Goal: Task Accomplishment & Management: Manage account settings

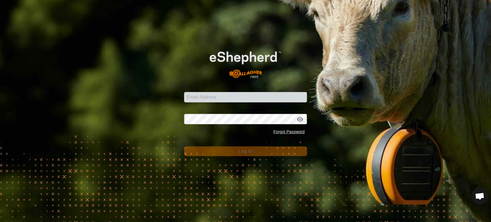
scroll to position [2206, 0]
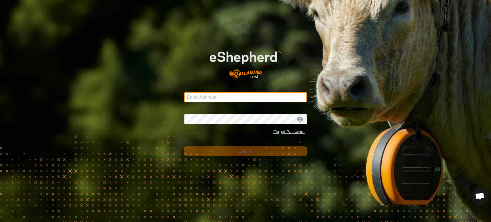
type input "[EMAIL_ADDRESS][DOMAIN_NAME]"
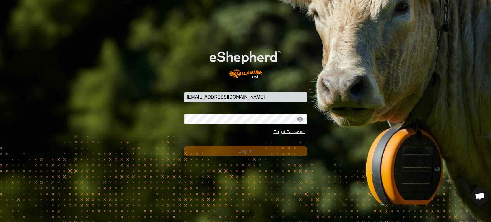
click at [238, 157] on div "Email Address [EMAIL_ADDRESS][DOMAIN_NAME] Password Forgot Password Log In" at bounding box center [245, 111] width 491 height 222
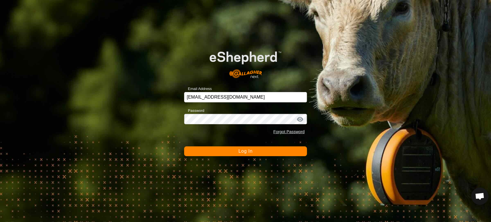
click at [243, 154] on button "Log In" at bounding box center [245, 151] width 123 height 10
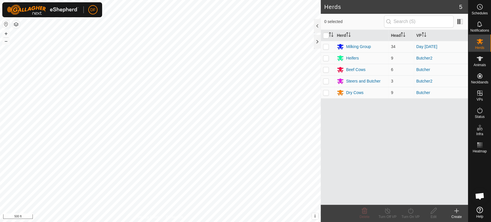
click at [485, 195] on span "Open chat" at bounding box center [479, 195] width 17 height 17
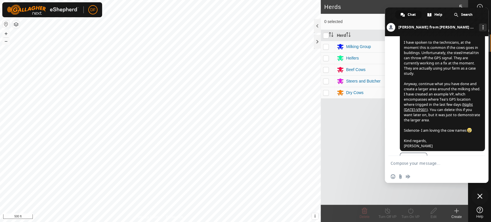
click at [450, 130] on span "Hi [PERSON_NAME], I have spoken to the technicians, at the moment this is commo…" at bounding box center [442, 89] width 85 height 124
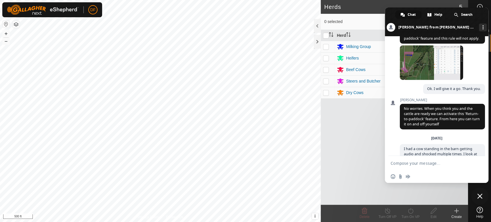
scroll to position [1186, 0]
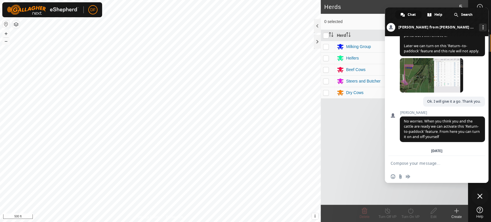
click at [407, 164] on textarea "Compose your message..." at bounding box center [429, 163] width 79 height 5
type textarea "Can we activate the "Return to [GEOGRAPHIC_DATA]" feature now?"
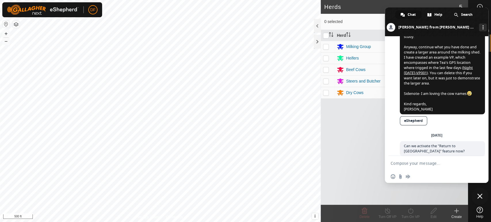
scroll to position [2236, 0]
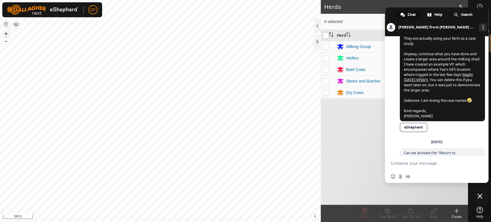
click at [7, 32] on button "+" at bounding box center [6, 33] width 7 height 7
click at [124, 222] on html "DF Schedules Notifications Herds Animals Neckbands VPs Status Infra Heatmap Hel…" at bounding box center [245, 111] width 491 height 222
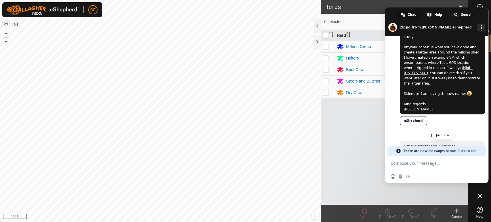
click at [451, 141] on span "Can we activate the "Return to [GEOGRAPHIC_DATA]" feature now?" at bounding box center [442, 148] width 85 height 15
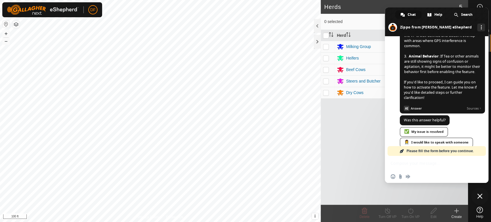
scroll to position [2503, 0]
click at [432, 151] on span "Please fill the form before you continue." at bounding box center [439, 151] width 67 height 10
click at [419, 175] on div "Insert an emoji Send a file Audio message" at bounding box center [436, 176] width 103 height 13
click at [472, 105] on span "Sources" at bounding box center [473, 107] width 14 height 5
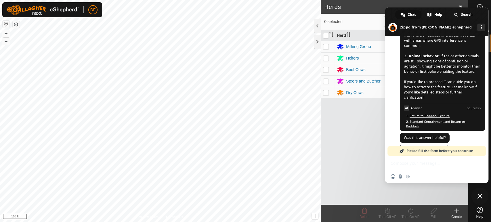
click at [443, 114] on link "Return to Paddock Feature" at bounding box center [429, 116] width 40 height 4
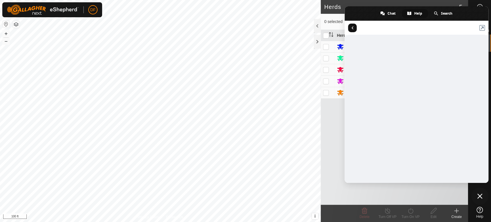
click at [354, 29] on span "Return to articles" at bounding box center [352, 28] width 9 height 9
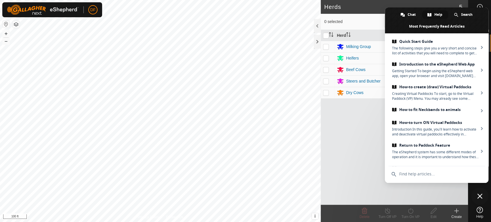
drag, startPoint x: 487, startPoint y: 44, endPoint x: 484, endPoint y: 63, distance: 19.8
click at [484, 63] on ul "Quick Start Guide The following steps give you a very short and concise list of…" at bounding box center [436, 99] width 103 height 133
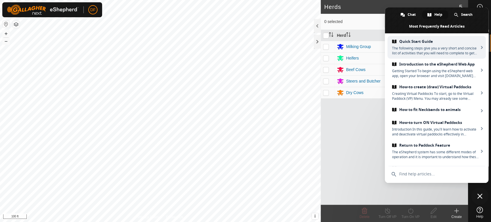
click at [443, 34] on ul "Quick Start Guide The following steps give you a very short and concise list of…" at bounding box center [436, 99] width 103 height 133
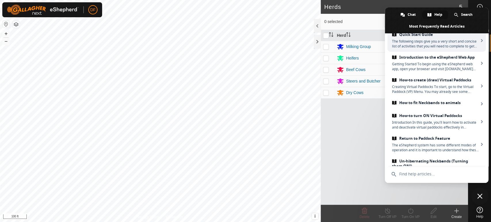
scroll to position [2, 0]
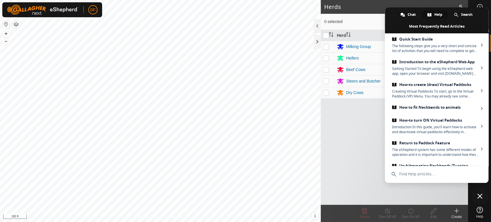
click at [479, 197] on span "Close chat" at bounding box center [479, 195] width 5 height 5
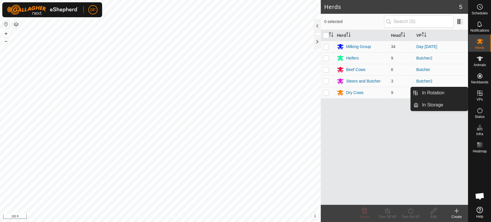
click at [481, 99] on span "VPs" at bounding box center [479, 99] width 6 height 3
click at [451, 97] on link "In Rotation" at bounding box center [442, 92] width 49 height 11
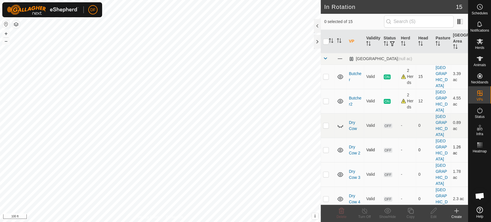
click at [341, 148] on icon at bounding box center [340, 150] width 6 height 5
click at [340, 172] on icon at bounding box center [340, 174] width 6 height 5
click at [341, 197] on icon at bounding box center [340, 199] width 6 height 5
click at [341, 220] on icon at bounding box center [340, 223] width 7 height 7
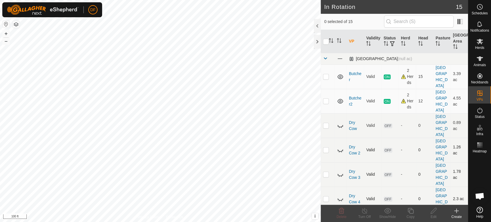
click at [325, 59] on span at bounding box center [325, 58] width 5 height 5
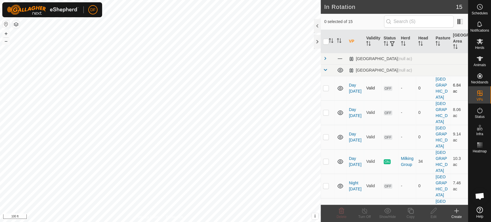
click at [324, 86] on p-checkbox at bounding box center [326, 88] width 6 height 5
checkbox input "true"
click at [326, 110] on p-checkbox at bounding box center [326, 112] width 6 height 5
checkbox input "true"
click at [326, 135] on p-checkbox at bounding box center [326, 137] width 6 height 5
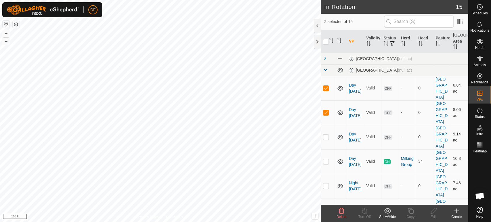
checkbox input "true"
click at [326, 159] on p-checkbox at bounding box center [326, 161] width 6 height 5
checkbox input "false"
click at [325, 183] on p-checkbox at bounding box center [326, 185] width 6 height 5
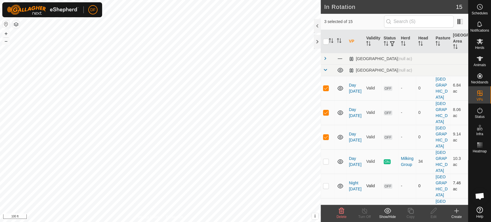
checkbox input "true"
click at [325, 208] on p-checkbox at bounding box center [326, 210] width 6 height 5
checkbox input "true"
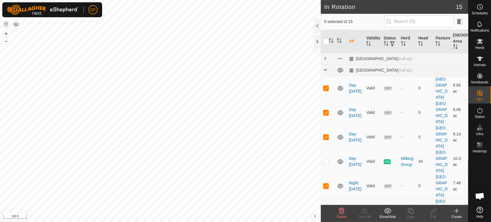
click at [343, 213] on icon at bounding box center [341, 210] width 7 height 7
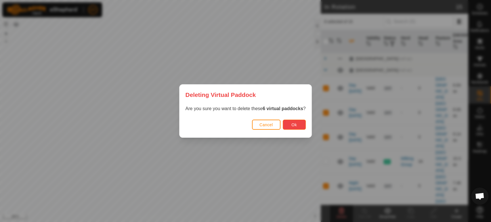
click at [292, 125] on span "Ok" at bounding box center [293, 124] width 5 height 5
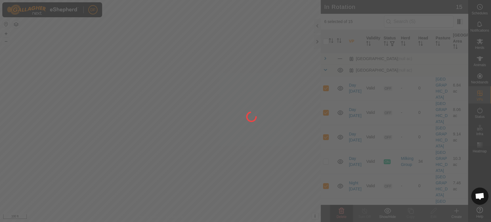
checkbox input "false"
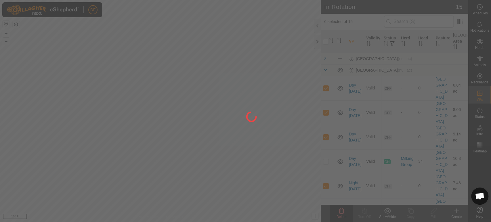
checkbox input "false"
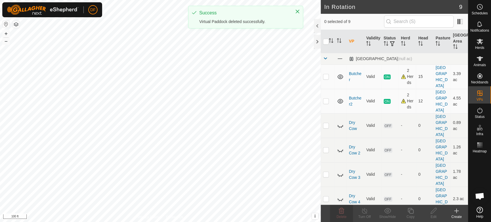
click at [455, 214] on icon at bounding box center [456, 210] width 7 height 7
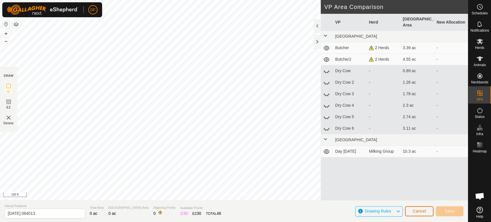
click at [416, 212] on span "Cancel" at bounding box center [419, 211] width 14 height 5
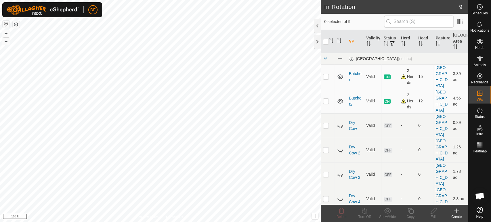
click at [325, 57] on span at bounding box center [325, 58] width 5 height 5
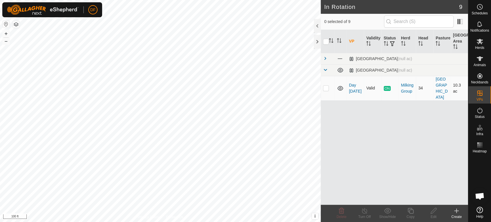
click at [324, 86] on p-checkbox at bounding box center [326, 88] width 6 height 5
checkbox input "true"
click at [408, 207] on icon at bounding box center [410, 210] width 7 height 7
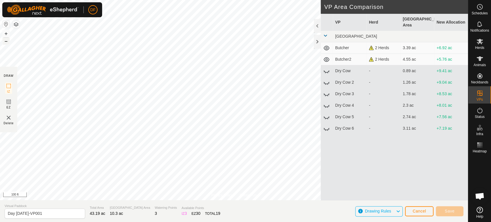
click at [4, 41] on button "–" at bounding box center [6, 41] width 7 height 7
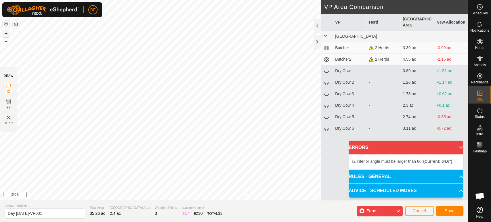
click at [8, 34] on button "+" at bounding box center [6, 33] width 7 height 7
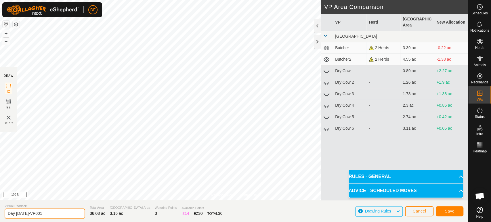
click at [16, 214] on input "Day [DATE]-VP001" at bounding box center [45, 213] width 80 height 10
click at [60, 213] on input "Night [DATE]-VP001" at bounding box center [45, 213] width 80 height 10
type input "Night [DATE]"
click at [452, 208] on button "Save" at bounding box center [449, 211] width 28 height 10
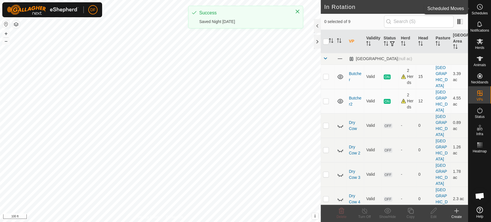
click at [480, 7] on icon at bounding box center [479, 6] width 7 height 7
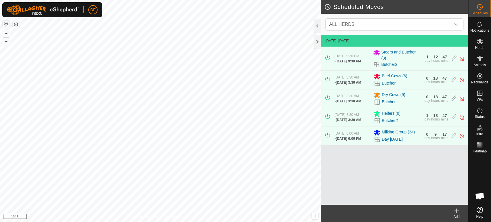
click at [457, 212] on icon at bounding box center [456, 210] width 7 height 7
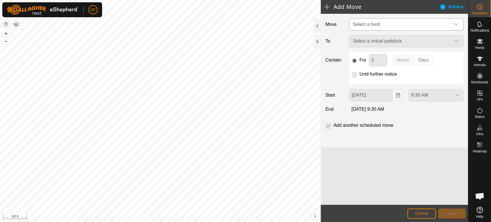
click at [381, 26] on span "Select a herd" at bounding box center [400, 24] width 100 height 11
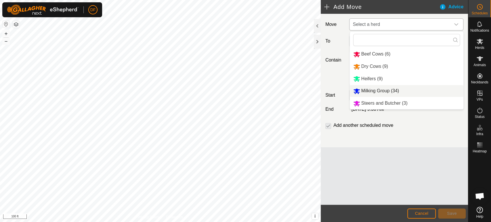
click at [373, 93] on span "Milking Group (34)" at bounding box center [380, 90] width 38 height 5
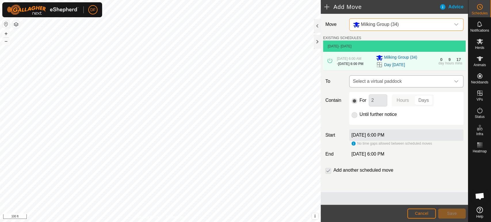
click at [372, 87] on span "Select a virtual paddock" at bounding box center [400, 81] width 100 height 11
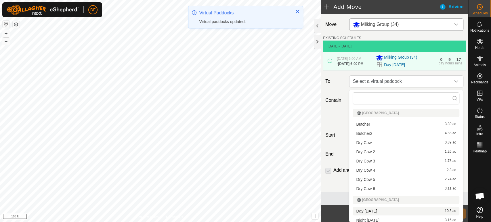
scroll to position [3, 0]
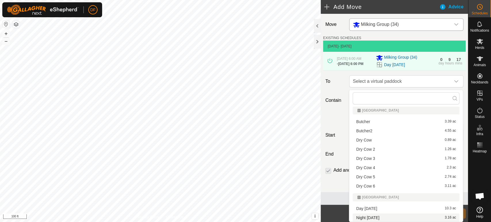
click at [374, 217] on li "Night [DATE] 3.16 ac" at bounding box center [405, 217] width 107 height 9
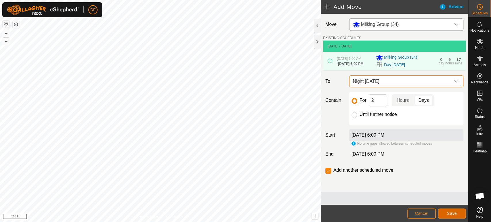
click at [446, 214] on button "Save" at bounding box center [452, 213] width 28 height 10
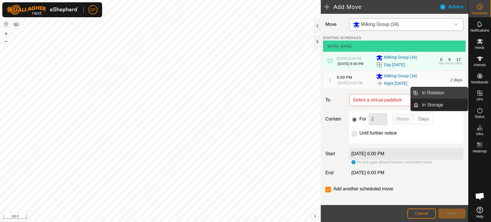
click at [453, 95] on link "In Rotation" at bounding box center [442, 92] width 49 height 11
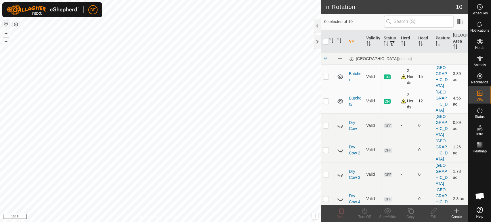
click at [351, 96] on link "Butcher2" at bounding box center [355, 101] width 13 height 11
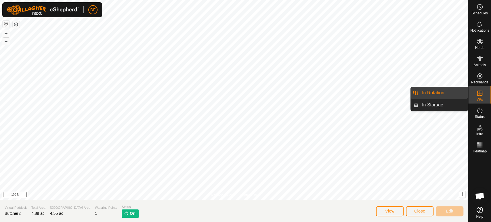
click at [452, 96] on link "In Rotation" at bounding box center [442, 92] width 49 height 11
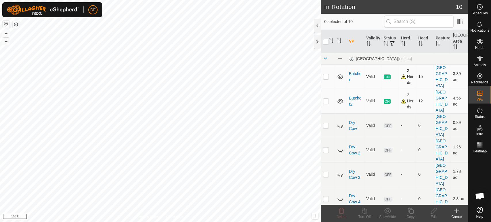
click at [327, 75] on p-checkbox at bounding box center [326, 76] width 6 height 5
checkbox input "true"
click at [410, 213] on icon at bounding box center [410, 210] width 7 height 7
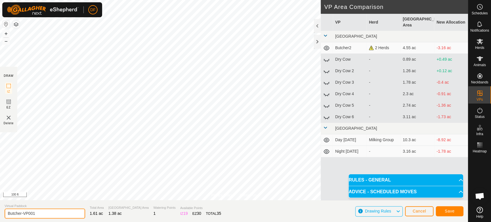
click at [37, 213] on input "Butcher-VP001" at bounding box center [45, 213] width 80 height 10
type input "Dry cow 7"
click at [442, 214] on button "Save" at bounding box center [449, 211] width 28 height 10
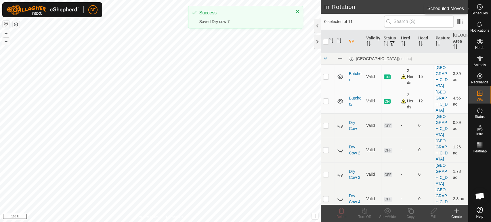
click at [488, 6] on div "Schedules" at bounding box center [479, 8] width 23 height 17
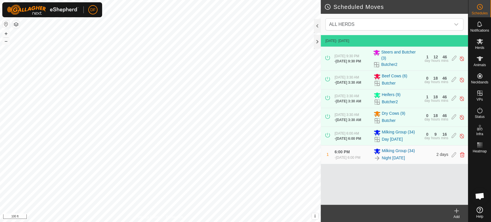
click at [457, 219] on div "Add" at bounding box center [456, 216] width 23 height 5
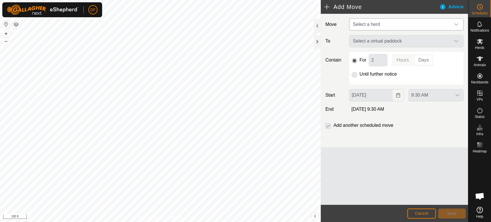
click at [374, 27] on span "Select a herd" at bounding box center [366, 24] width 27 height 5
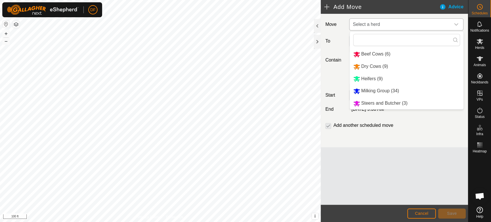
click at [369, 54] on li "Beef Cows (6)" at bounding box center [406, 54] width 114 height 12
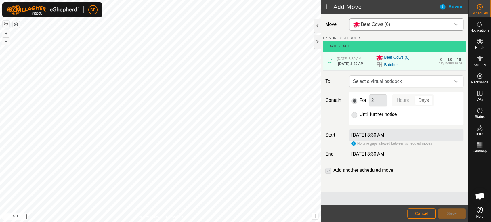
click at [409, 63] on div "Butcher" at bounding box center [405, 64] width 59 height 7
click at [423, 214] on span "Cancel" at bounding box center [421, 213] width 14 height 5
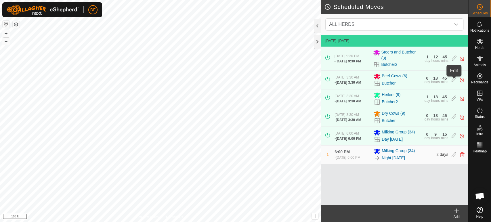
click at [452, 80] on icon at bounding box center [453, 80] width 5 height 6
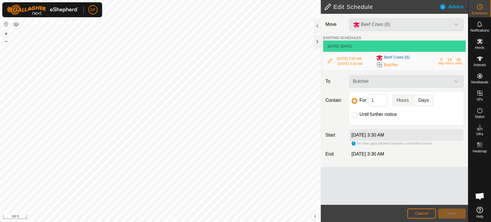
click at [400, 106] on p-togglebutton "Hours" at bounding box center [402, 100] width 22 height 12
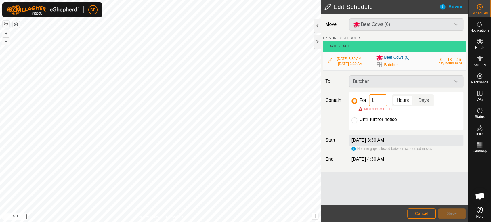
click at [379, 102] on input "1" at bounding box center [377, 100] width 18 height 12
type input "5"
click at [426, 125] on div "For 5 Hours Days Minimum -5 Hours Until further notice" at bounding box center [406, 111] width 114 height 38
click at [378, 100] on input "5" at bounding box center [377, 100] width 18 height 12
type input "6"
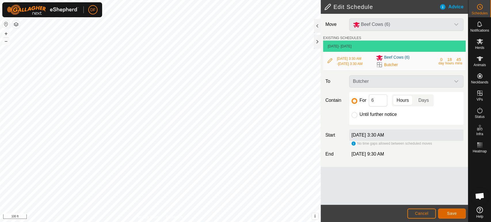
click at [452, 214] on span "Save" at bounding box center [452, 213] width 10 height 5
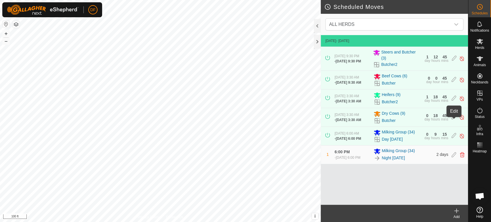
click at [452, 120] on icon at bounding box center [453, 117] width 5 height 6
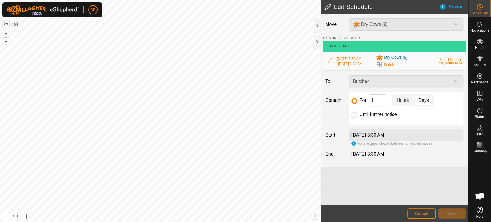
click at [400, 103] on span "Hours" at bounding box center [402, 100] width 12 height 7
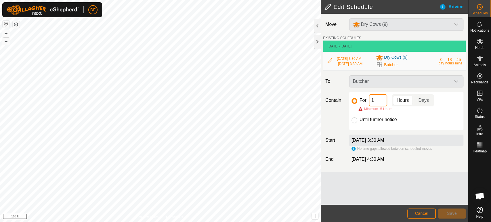
click at [385, 101] on input "1" at bounding box center [377, 100] width 18 height 12
type input "6"
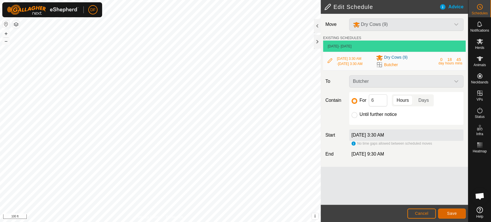
click at [450, 211] on span "Save" at bounding box center [452, 213] width 10 height 5
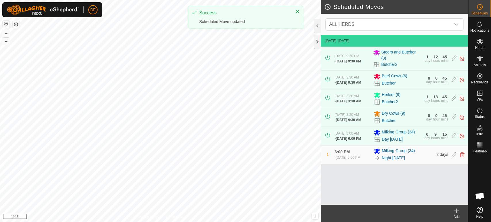
click at [455, 210] on icon at bounding box center [456, 210] width 7 height 7
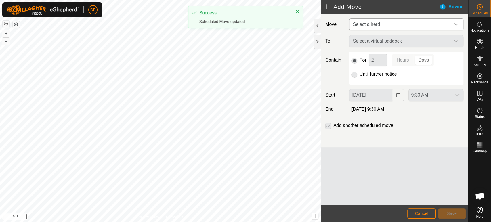
click at [380, 26] on span "Select a herd" at bounding box center [400, 24] width 100 height 11
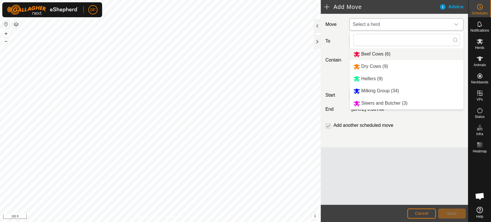
click at [378, 54] on span "Beef Cows (6)" at bounding box center [375, 53] width 29 height 5
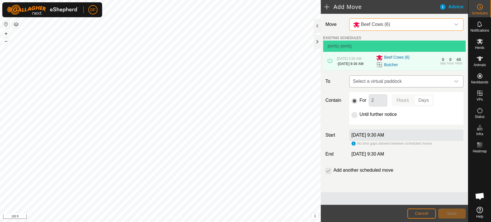
click at [382, 86] on span "Select a virtual paddock" at bounding box center [400, 81] width 100 height 11
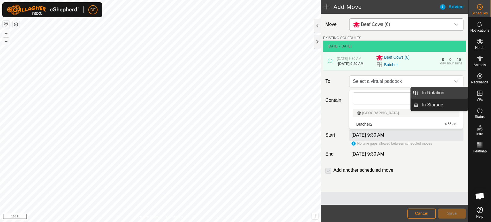
click at [452, 89] on link "In Rotation" at bounding box center [442, 92] width 49 height 11
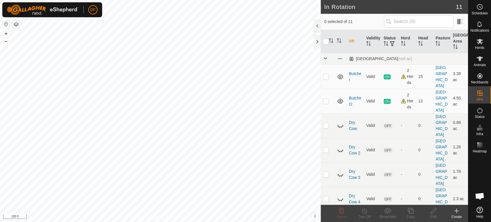
checkbox input "true"
click at [435, 210] on icon at bounding box center [433, 210] width 7 height 7
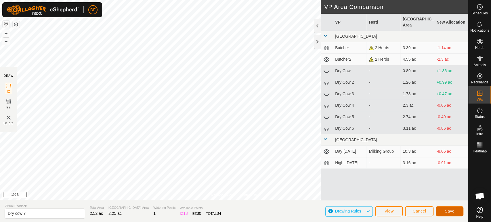
click at [449, 211] on span "Save" at bounding box center [449, 211] width 10 height 5
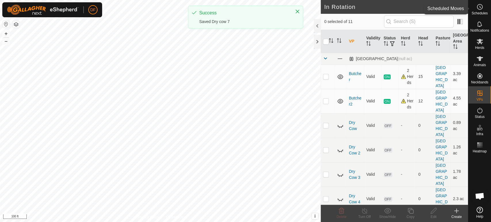
click at [478, 10] on es-schedule-vp-svg-icon at bounding box center [479, 6] width 10 height 9
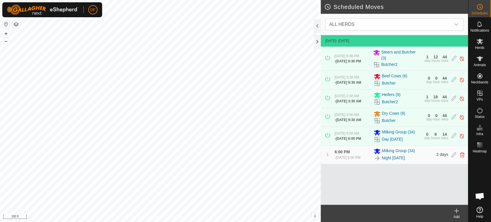
click at [453, 208] on icon at bounding box center [456, 210] width 7 height 7
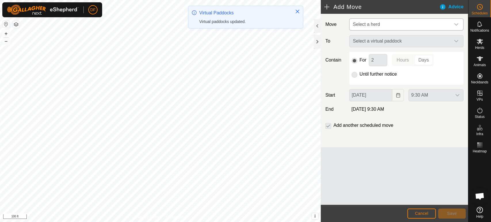
click at [380, 30] on span "Select a herd" at bounding box center [400, 24] width 100 height 11
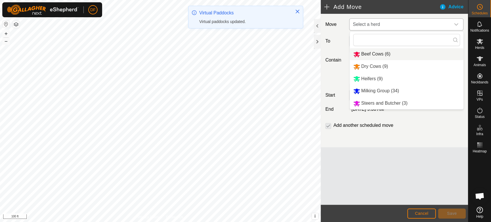
click at [374, 57] on div "Beef Cows (6)" at bounding box center [371, 54] width 37 height 7
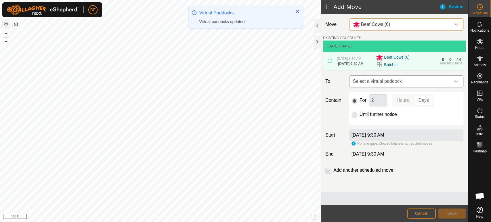
click at [373, 82] on span "Select a virtual paddock" at bounding box center [400, 81] width 100 height 11
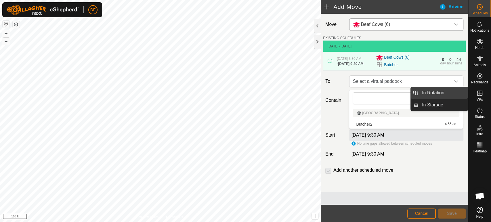
click at [452, 96] on link "In Rotation" at bounding box center [442, 92] width 49 height 11
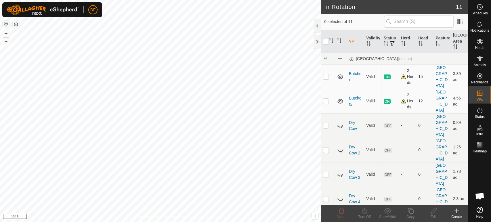
checkbox input "true"
click at [433, 214] on div "Edit" at bounding box center [433, 216] width 23 height 5
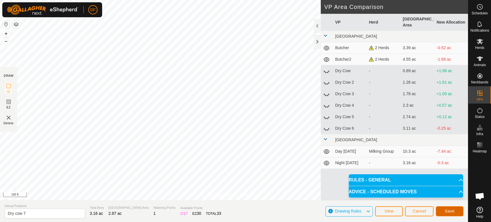
click at [444, 213] on button "Save" at bounding box center [449, 211] width 28 height 10
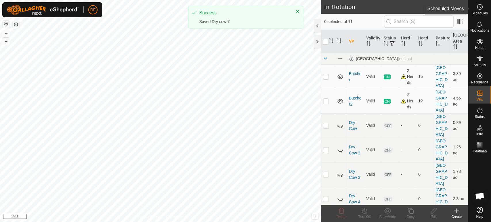
click at [481, 7] on icon at bounding box center [479, 6] width 7 height 7
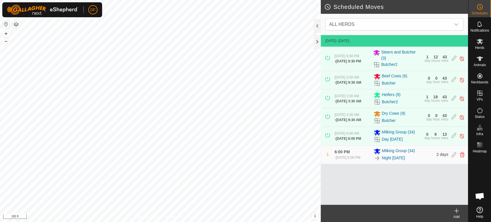
click at [464, 212] on create-svg-icon at bounding box center [456, 210] width 23 height 7
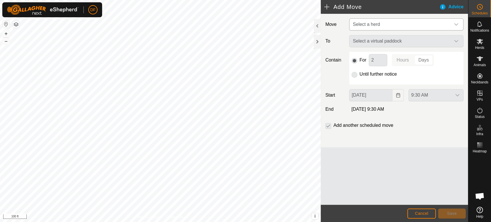
click at [397, 21] on span "Select a herd" at bounding box center [400, 24] width 100 height 11
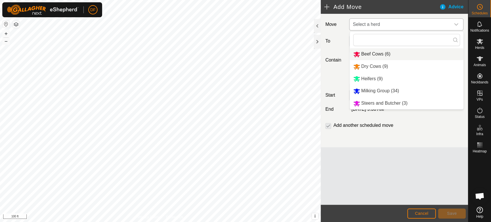
click at [384, 54] on li "Beef Cows (6)" at bounding box center [406, 54] width 114 height 12
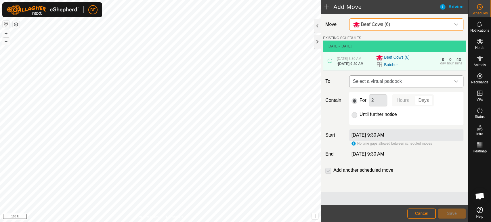
click at [381, 84] on span "Select a virtual paddock" at bounding box center [400, 81] width 100 height 11
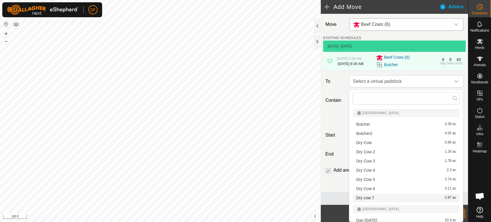
click at [375, 197] on div "Dry cow 7 2.87 ac" at bounding box center [406, 198] width 100 height 4
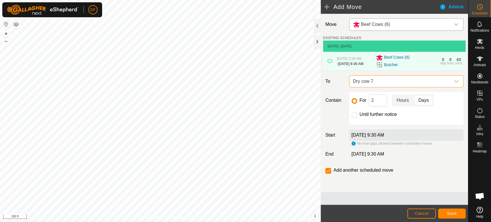
click at [406, 101] on p-togglebutton "Hours" at bounding box center [402, 100] width 22 height 12
click at [374, 102] on input "2" at bounding box center [377, 100] width 18 height 12
type input "18"
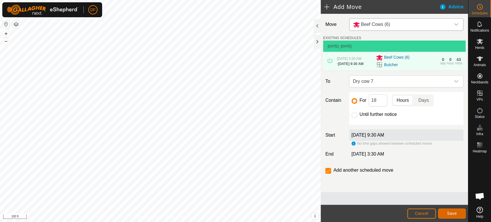
click at [449, 212] on span "Save" at bounding box center [452, 213] width 10 height 5
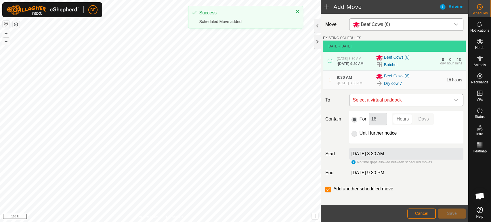
click at [387, 106] on span "Select a virtual paddock" at bounding box center [400, 99] width 100 height 11
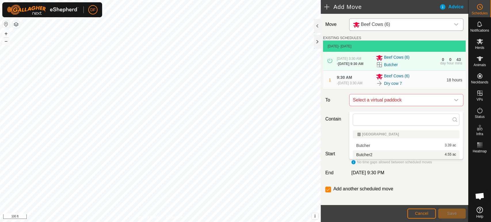
click at [374, 152] on li "Butcher2 4.55 ac" at bounding box center [405, 154] width 107 height 9
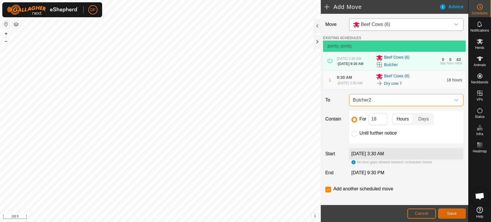
click at [453, 216] on button "Save" at bounding box center [452, 213] width 28 height 10
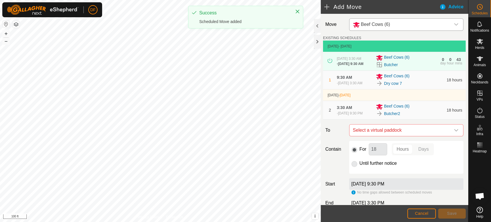
click at [454, 24] on icon "dropdown trigger" at bounding box center [456, 24] width 5 height 5
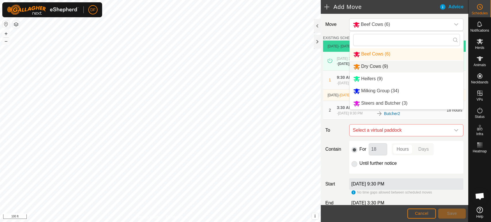
click at [382, 66] on li "Dry Cows (9)" at bounding box center [406, 67] width 114 height 12
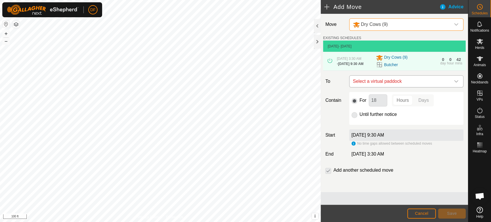
click at [374, 87] on span "Select a virtual paddock" at bounding box center [400, 81] width 100 height 11
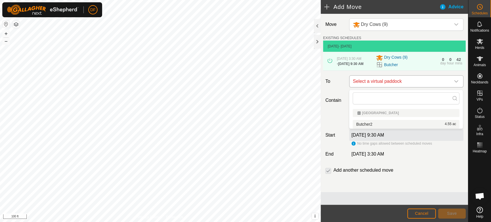
click at [387, 85] on span "Select a virtual paddock" at bounding box center [400, 81] width 100 height 11
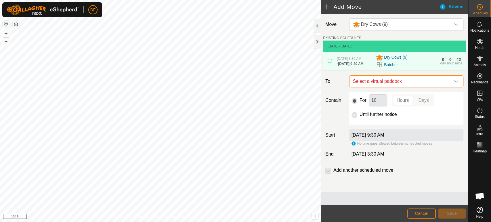
click at [387, 85] on span "Select a virtual paddock" at bounding box center [400, 81] width 100 height 11
type input "d"
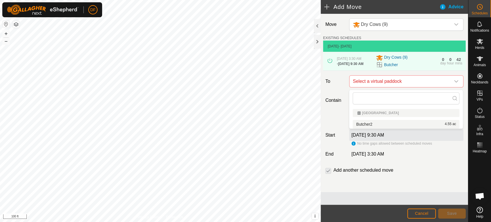
click at [337, 118] on div "Contain For 18 Hours Days Until further notice" at bounding box center [394, 108] width 143 height 33
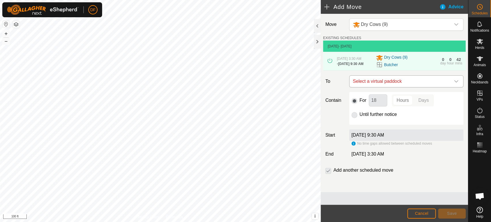
click at [396, 86] on span "Select a virtual paddock" at bounding box center [400, 81] width 100 height 11
click at [418, 212] on span "Cancel" at bounding box center [421, 213] width 14 height 5
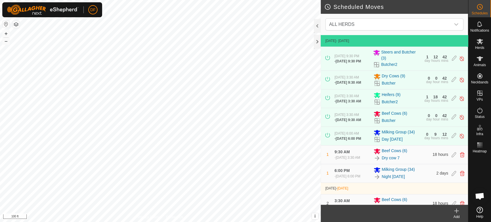
click at [459, 212] on icon at bounding box center [456, 210] width 7 height 7
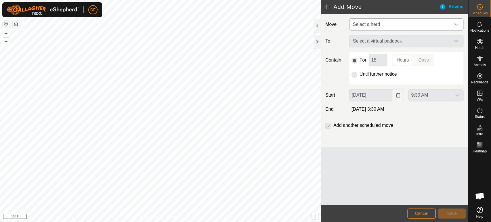
click at [377, 24] on span "Select a herd" at bounding box center [366, 24] width 27 height 5
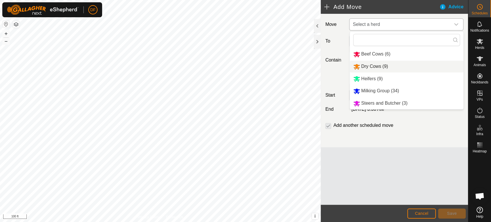
click at [368, 68] on li "Dry Cows (9)" at bounding box center [406, 67] width 114 height 12
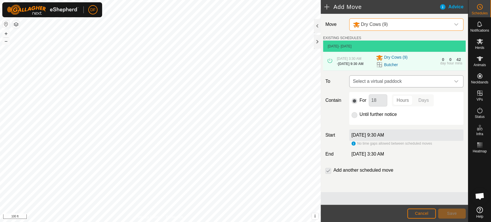
click at [373, 83] on span "Select a virtual paddock" at bounding box center [400, 81] width 100 height 11
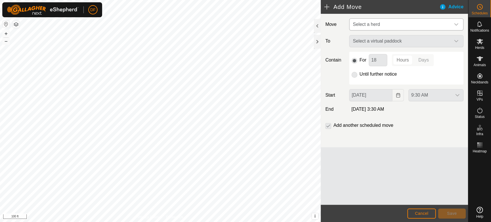
click at [390, 27] on span "Select a herd" at bounding box center [400, 24] width 100 height 11
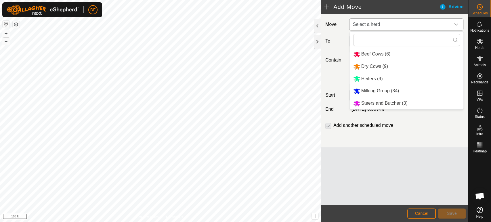
click at [370, 66] on li "Dry Cows (9)" at bounding box center [406, 67] width 114 height 12
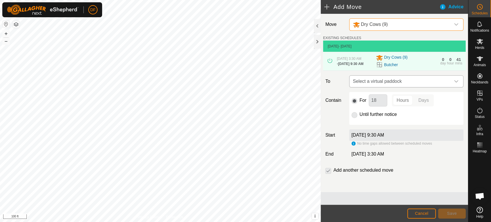
click at [381, 83] on span "Select a virtual paddock" at bounding box center [400, 81] width 100 height 11
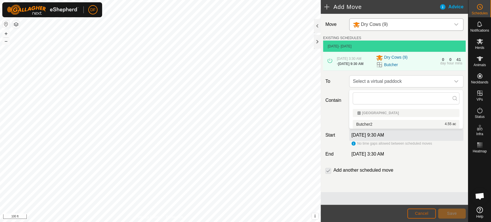
click at [420, 217] on button "Cancel" at bounding box center [421, 213] width 28 height 10
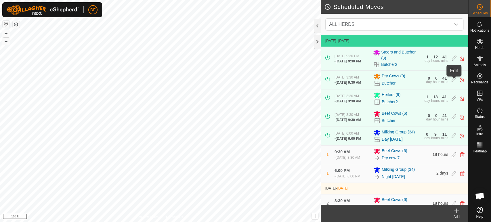
click at [454, 79] on icon at bounding box center [453, 80] width 5 height 6
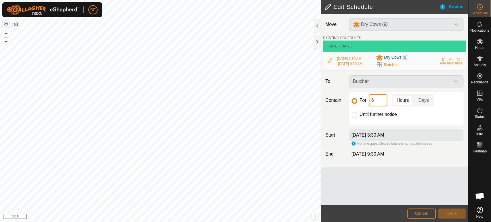
click at [379, 103] on input "6" at bounding box center [377, 100] width 18 height 12
type input "1"
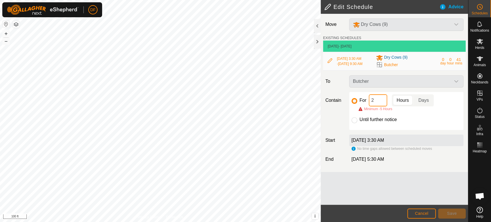
type input "24"
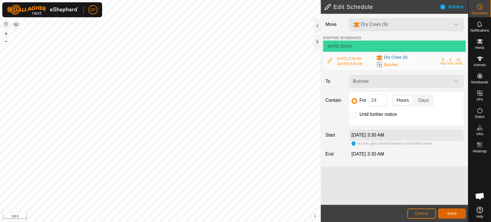
click at [456, 214] on button "Save" at bounding box center [452, 213] width 28 height 10
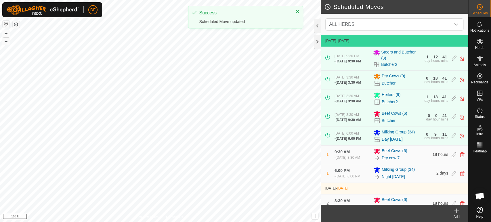
click at [454, 214] on div "Add" at bounding box center [456, 216] width 23 height 5
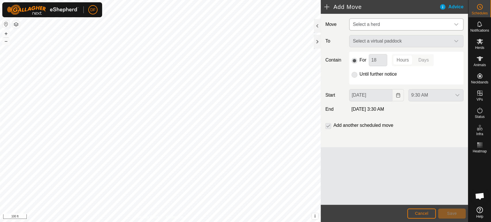
click at [374, 27] on span "Select a herd" at bounding box center [366, 24] width 27 height 5
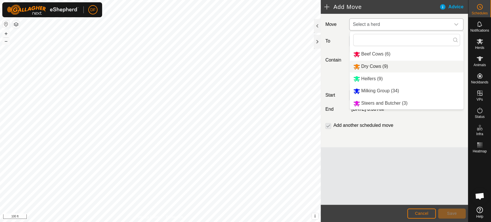
click at [368, 68] on li "Dry Cows (9)" at bounding box center [406, 67] width 114 height 12
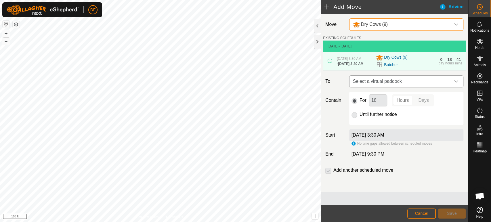
click at [374, 84] on span "Select a virtual paddock" at bounding box center [400, 81] width 100 height 11
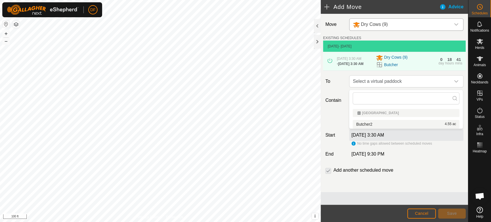
click at [377, 125] on div "Butcher2 4.55 ac" at bounding box center [406, 124] width 100 height 4
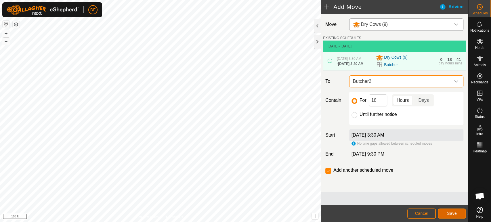
click at [450, 213] on span "Save" at bounding box center [452, 213] width 10 height 5
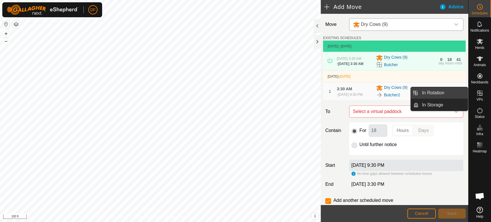
click at [459, 94] on link "In Rotation" at bounding box center [442, 92] width 49 height 11
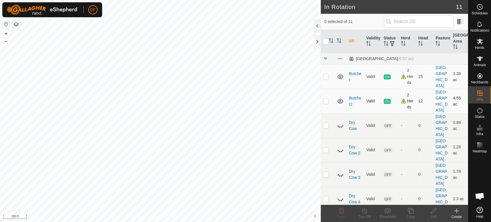
click at [325, 99] on p-checkbox at bounding box center [326, 101] width 6 height 5
checkbox input "true"
click at [411, 217] on div "Copy" at bounding box center [410, 216] width 23 height 5
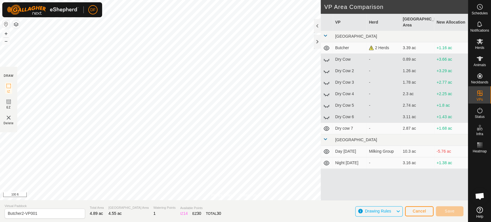
click at [254, 207] on div "Privacy Policy Contact Us Butcher2 Type: Inclusion Zone 12 Animals + – ⇧ i This…" at bounding box center [234, 111] width 468 height 222
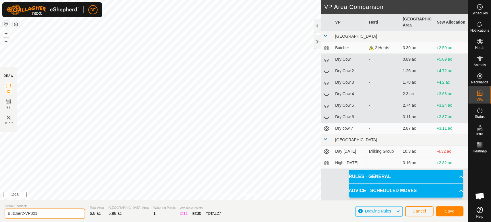
click at [38, 215] on input "Butcher2-VP001" at bounding box center [45, 213] width 80 height 10
type input "Butcher 3"
click at [443, 210] on button "Save" at bounding box center [449, 211] width 28 height 10
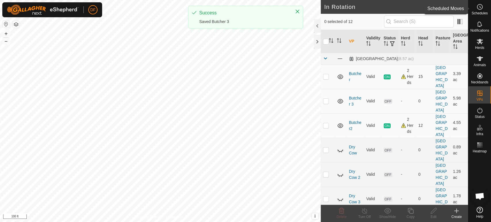
click at [483, 12] on span "Schedules" at bounding box center [479, 12] width 16 height 3
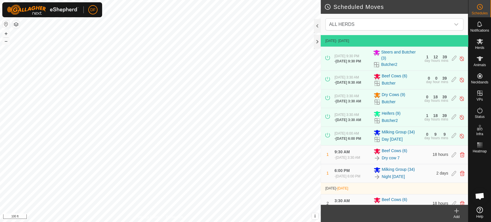
click at [458, 212] on icon at bounding box center [456, 210] width 7 height 7
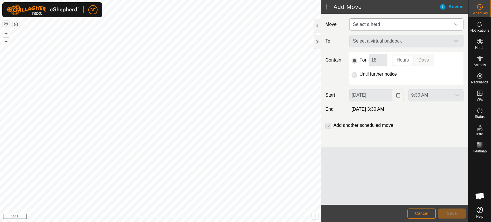
click at [369, 25] on span "Select a herd" at bounding box center [366, 24] width 27 height 5
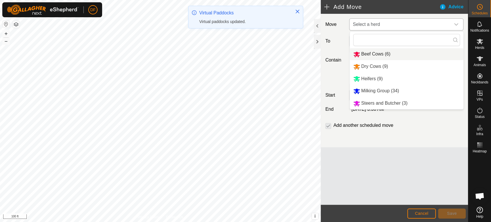
click at [371, 55] on li "Beef Cows (6)" at bounding box center [406, 54] width 114 height 12
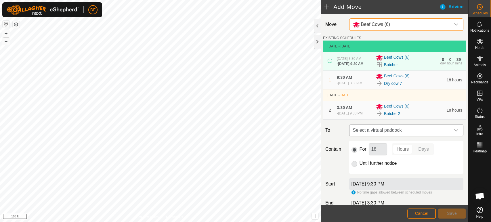
click at [369, 134] on span "Select a virtual paddock" at bounding box center [400, 129] width 100 height 11
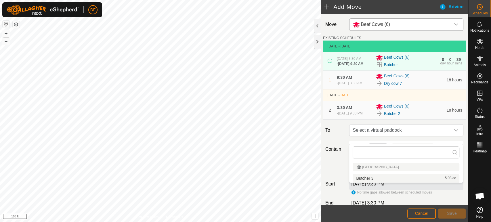
click at [368, 176] on li "Butcher 3 5.98 ac" at bounding box center [405, 178] width 107 height 9
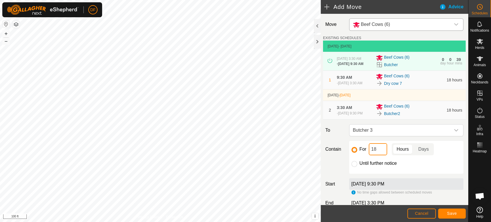
click at [377, 155] on input "18" at bounding box center [377, 149] width 18 height 12
type input "1"
type input "36"
click at [449, 215] on span "Save" at bounding box center [452, 213] width 10 height 5
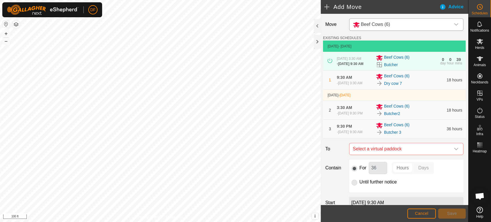
click at [388, 26] on span "Beef Cows (6)" at bounding box center [375, 24] width 29 height 5
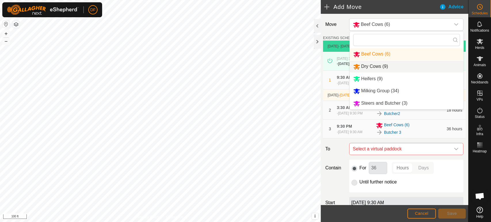
click at [381, 64] on li "Dry Cows (9)" at bounding box center [406, 67] width 114 height 12
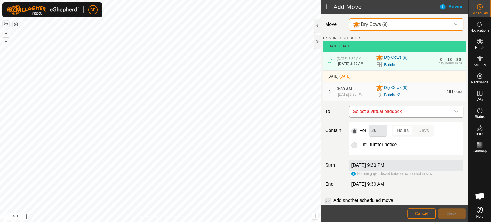
click at [378, 117] on span "Select a virtual paddock" at bounding box center [400, 111] width 100 height 11
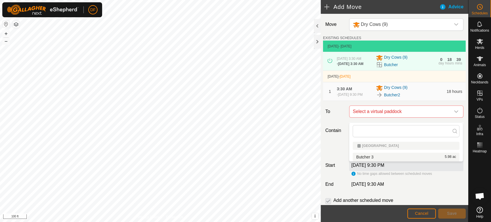
click at [375, 155] on li "Butcher 3 5.98 ac" at bounding box center [405, 157] width 107 height 9
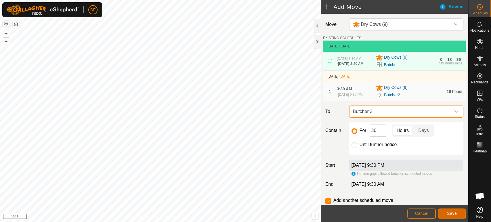
click at [450, 216] on button "Save" at bounding box center [452, 213] width 28 height 10
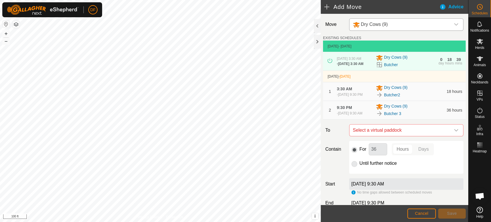
click at [451, 26] on div "dropdown trigger" at bounding box center [455, 25] width 11 height 12
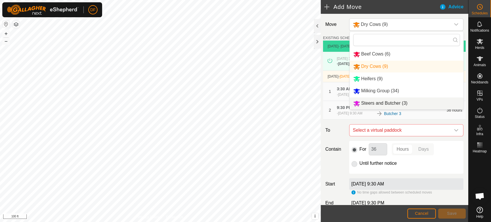
click at [339, 132] on label "To" at bounding box center [335, 130] width 24 height 12
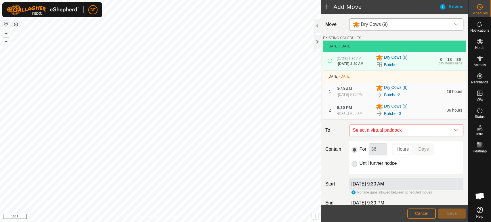
click at [401, 26] on div "Dry Cows (9)" at bounding box center [400, 24] width 95 height 7
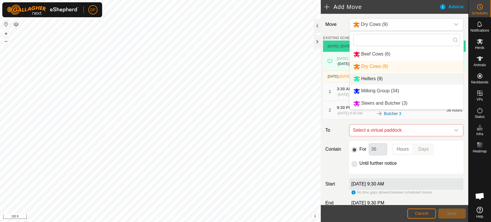
click at [378, 82] on li "Heifers (9)" at bounding box center [406, 79] width 114 height 12
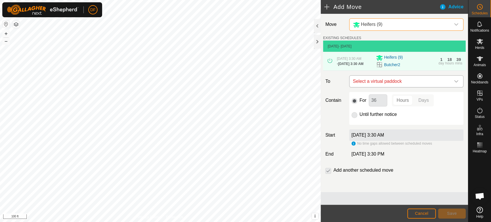
click at [382, 85] on span "Select a virtual paddock" at bounding box center [400, 81] width 100 height 11
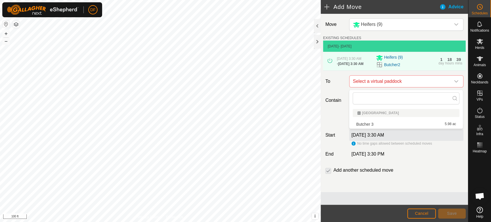
click at [370, 125] on li "Butcher 3 5.98 ac" at bounding box center [405, 124] width 107 height 9
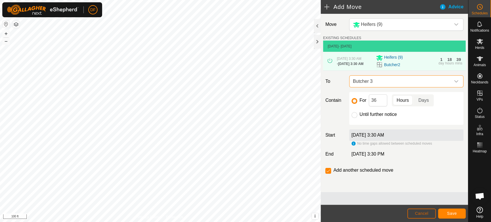
click at [423, 216] on button "Cancel" at bounding box center [421, 213] width 28 height 10
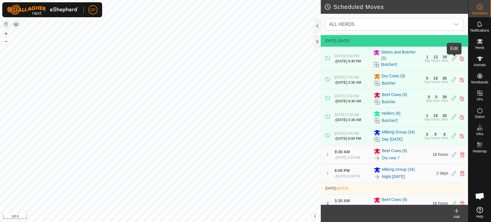
click at [454, 59] on icon at bounding box center [454, 58] width 5 height 6
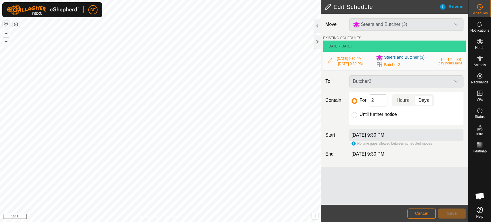
click at [403, 103] on p-togglebutton "Hours" at bounding box center [402, 100] width 22 height 12
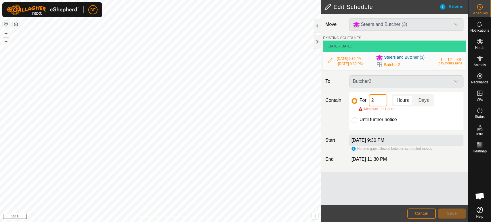
click at [378, 105] on input "2" at bounding box center [377, 100] width 18 height 12
type input "36"
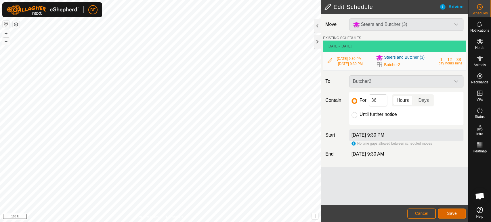
click at [451, 214] on span "Save" at bounding box center [452, 213] width 10 height 5
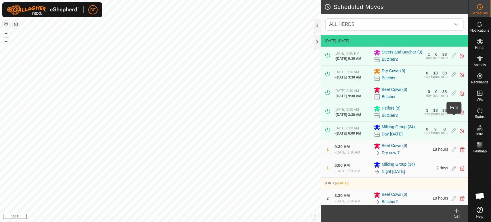
click at [454, 115] on icon at bounding box center [453, 112] width 5 height 6
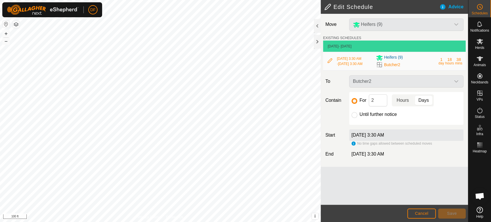
click at [401, 104] on p-togglebutton "Hours" at bounding box center [402, 100] width 22 height 12
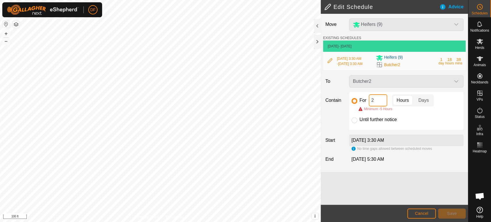
click at [379, 102] on input "2" at bounding box center [377, 100] width 18 height 12
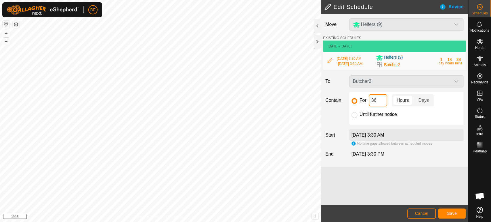
type input "3"
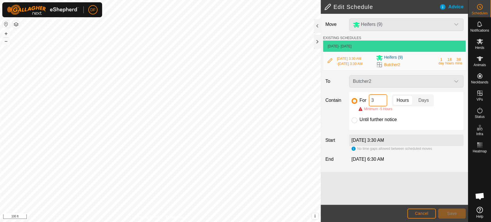
type input "30"
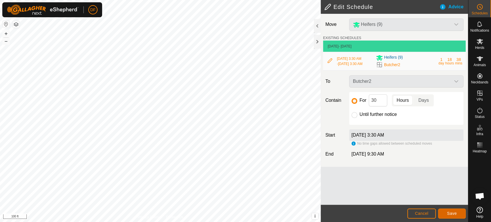
click at [449, 212] on span "Save" at bounding box center [452, 213] width 10 height 5
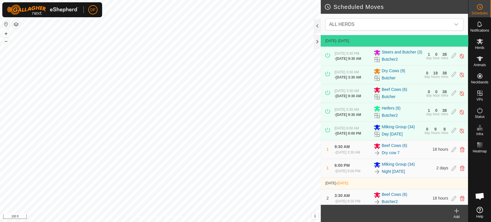
click at [459, 217] on div "Add" at bounding box center [456, 216] width 23 height 5
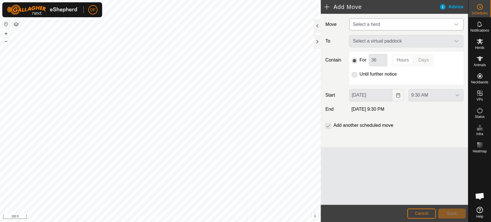
click at [382, 23] on span "Select a herd" at bounding box center [400, 24] width 100 height 11
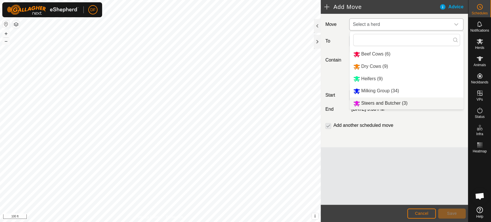
click at [374, 103] on li "Steers and Butcher (3)" at bounding box center [406, 103] width 114 height 12
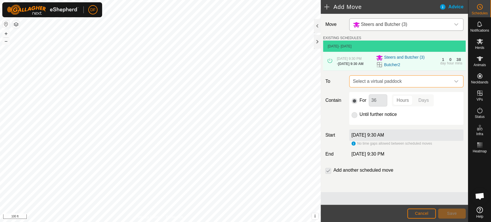
click at [378, 87] on span "Select a virtual paddock" at bounding box center [400, 81] width 100 height 11
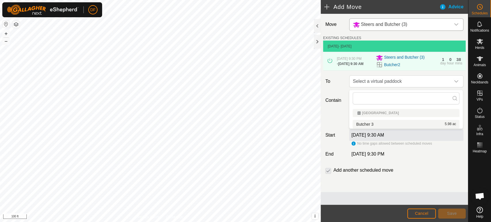
click at [371, 123] on li "Butcher 3 5.98 ac" at bounding box center [405, 124] width 107 height 9
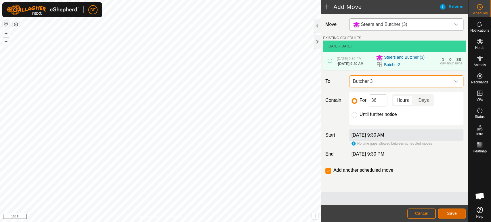
click at [451, 213] on span "Save" at bounding box center [452, 213] width 10 height 5
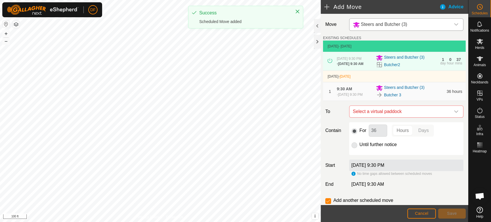
click at [403, 27] on div "Steers and Butcher (3)" at bounding box center [380, 24] width 54 height 7
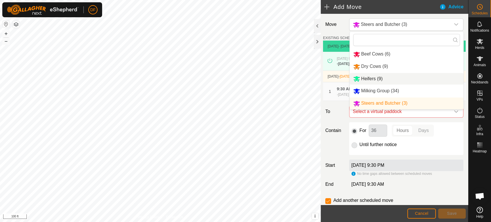
click at [380, 76] on span "Heifers (9)" at bounding box center [372, 78] width 22 height 5
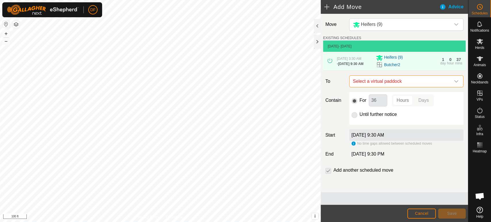
click at [381, 87] on span "Select a virtual paddock" at bounding box center [400, 81] width 100 height 11
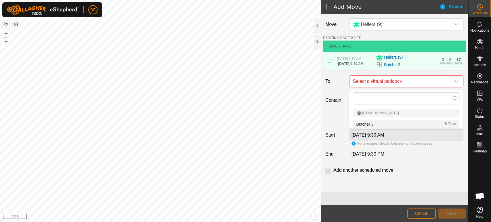
click at [376, 122] on li "Butcher 3 5.98 ac" at bounding box center [405, 124] width 107 height 9
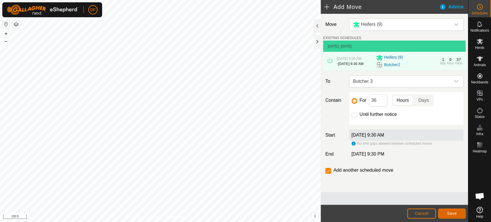
click at [455, 215] on span "Save" at bounding box center [452, 213] width 10 height 5
